Goal: Register for event/course

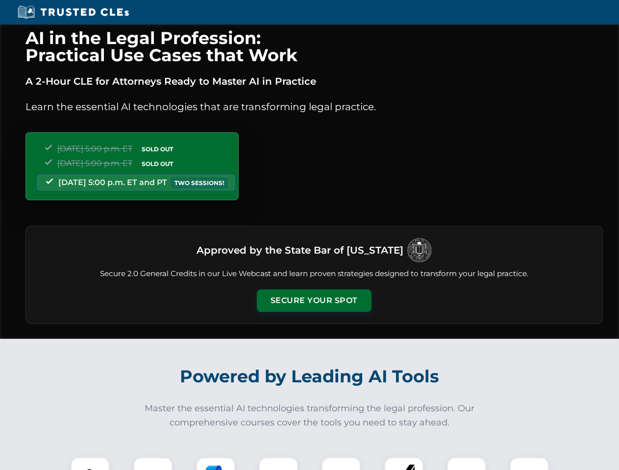
click at [313, 301] on button "Secure Your Spot" at bounding box center [314, 300] width 115 height 23
click at [90, 464] on img at bounding box center [90, 477] width 28 height 28
click at [153, 464] on div at bounding box center [152, 476] width 39 height 39
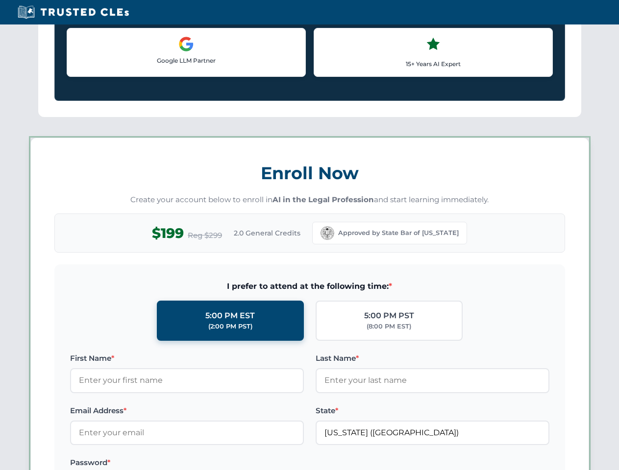
click at [278, 464] on label "Password *" at bounding box center [187, 463] width 234 height 12
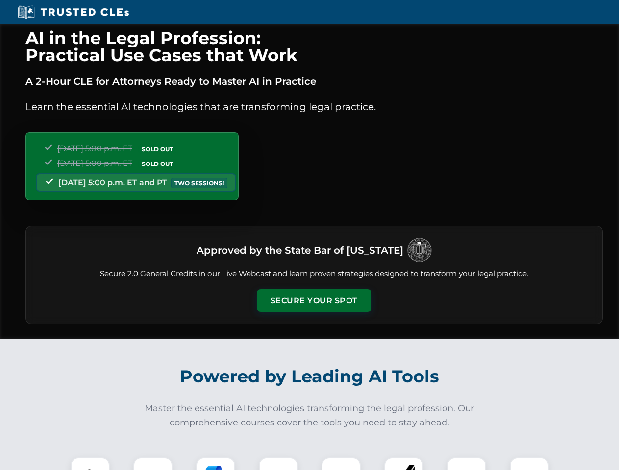
click at [313, 301] on button "Secure Your Spot" at bounding box center [314, 300] width 115 height 23
click at [90, 464] on img at bounding box center [90, 477] width 28 height 28
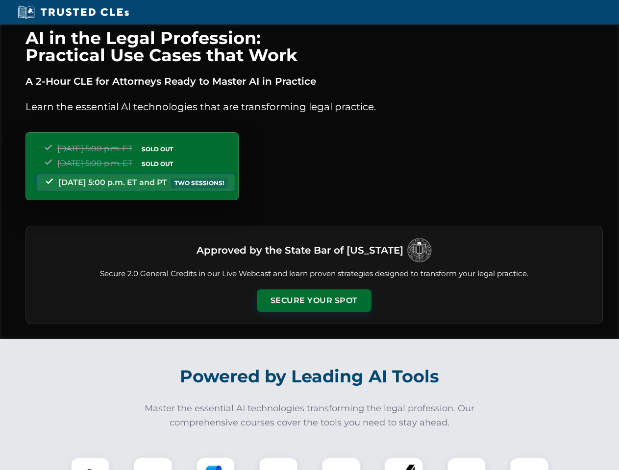
click at [313, 301] on button "Secure Your Spot" at bounding box center [314, 300] width 115 height 23
click at [90, 464] on img at bounding box center [90, 477] width 28 height 28
click at [153, 464] on div at bounding box center [152, 476] width 39 height 39
click at [215, 464] on div at bounding box center [215, 476] width 39 height 39
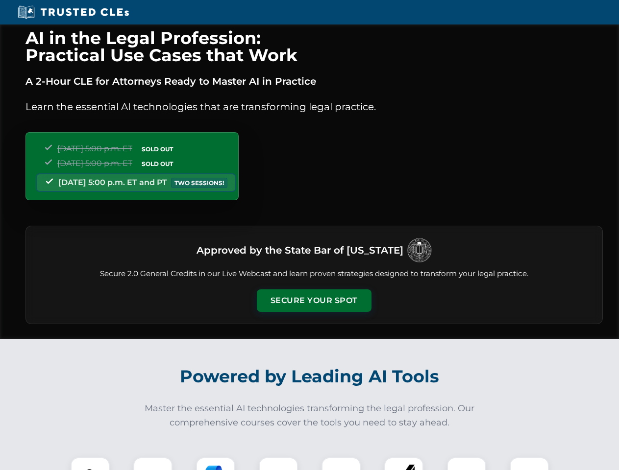
scroll to position [849, 0]
